Goal: Find specific page/section: Find specific page/section

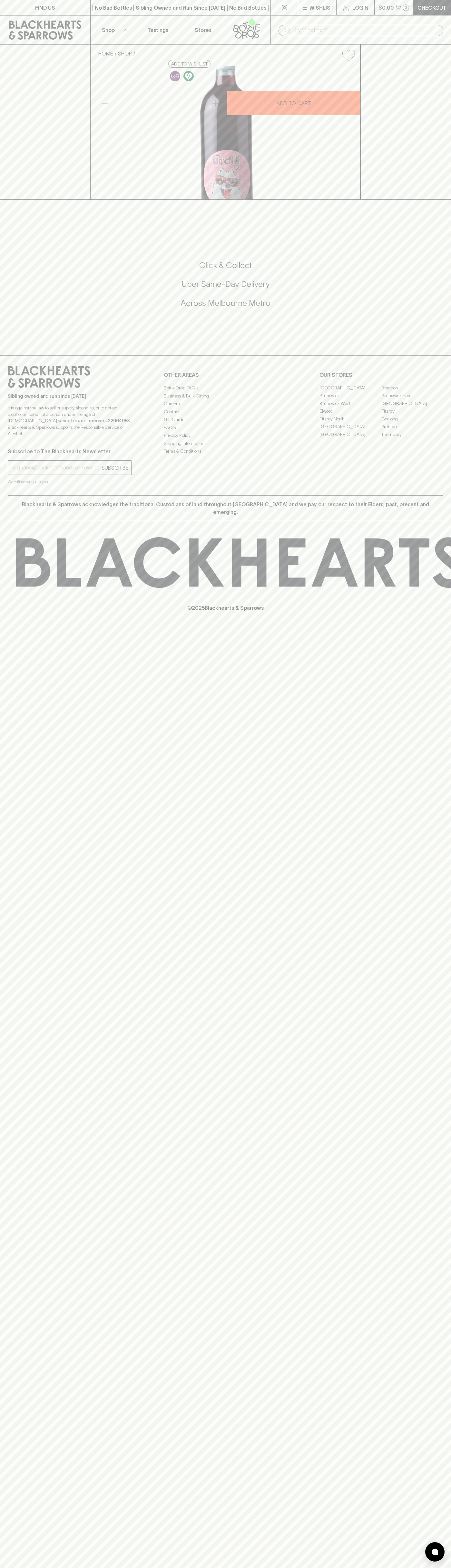
click at [340, 29] on input "text" at bounding box center [366, 30] width 144 height 11
click at [437, 423] on link "Geelong" at bounding box center [412, 419] width 62 height 8
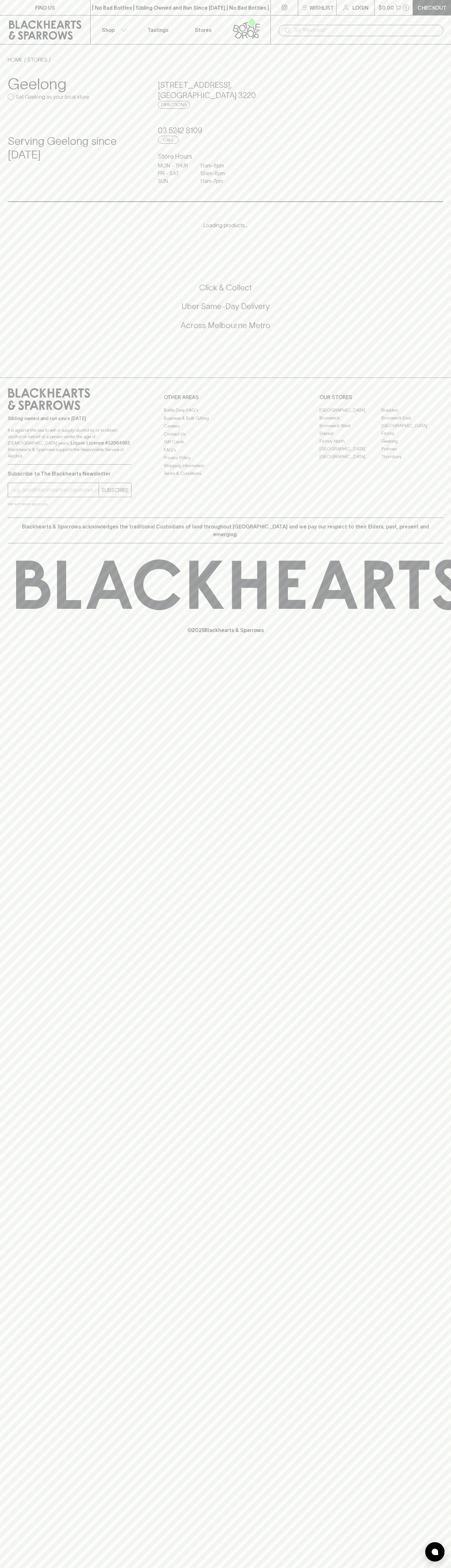
click at [204, 1568] on html "FIND US | No Bad Bottles | Sibling Owned and Run Since [DATE] | No Bad Bottles …" at bounding box center [226, 784] width 451 height 1568
click at [23, 1211] on div "FIND US | No Bad Bottles | Sibling Owned and Run Since [DATE] | No Bad Bottles …" at bounding box center [226, 784] width 451 height 1568
